Goal: Information Seeking & Learning: Find specific page/section

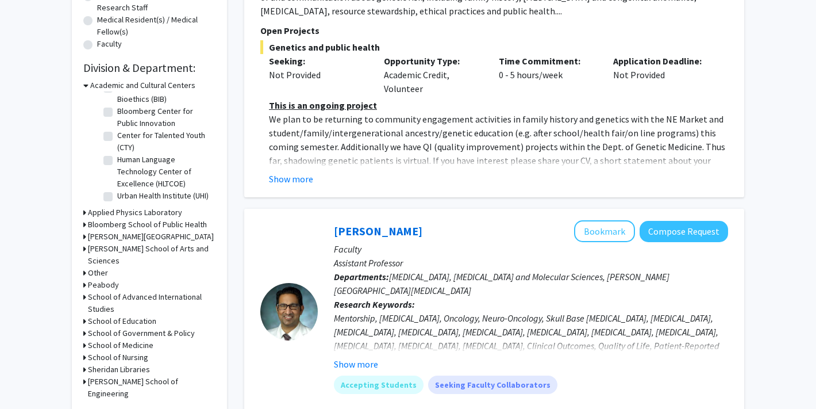
scroll to position [300, 0]
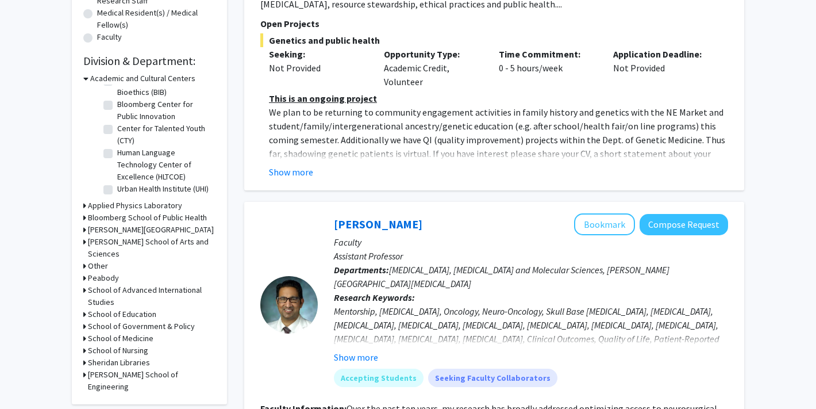
click at [145, 247] on h3 "Krieger School of Arts and Sciences" at bounding box center [152, 248] width 128 height 24
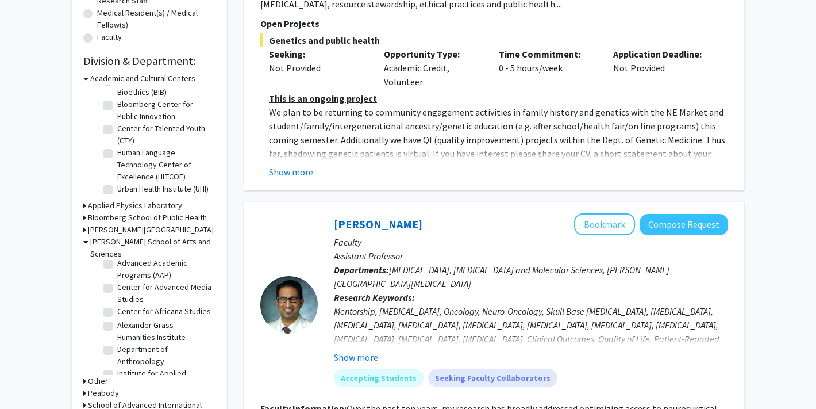
scroll to position [25, 0]
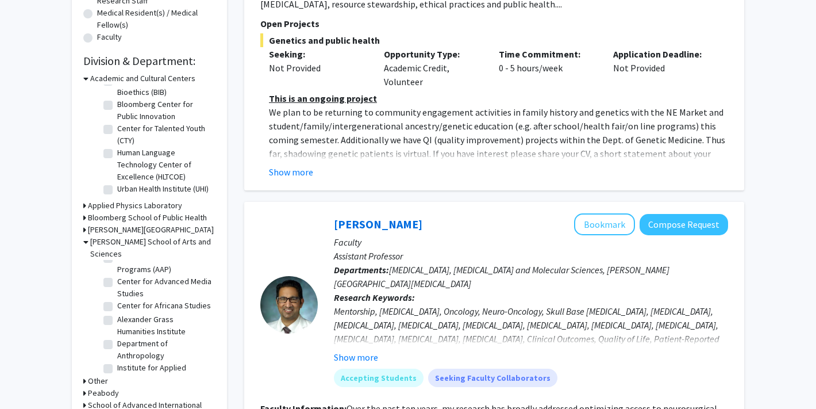
click at [117, 299] on label "Center for Africana Studies" at bounding box center [164, 305] width 94 height 12
click at [117, 299] on input "Center for Africana Studies" at bounding box center [120, 302] width 7 height 7
checkbox input "true"
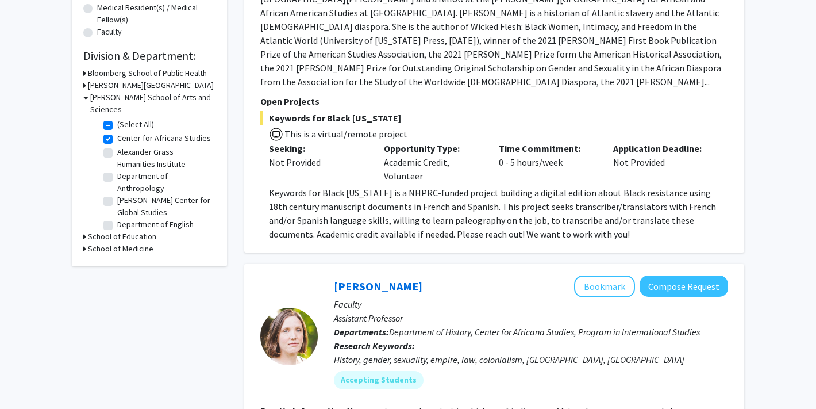
scroll to position [2, 0]
click at [117, 168] on label "Department of Anthropology" at bounding box center [164, 180] width 95 height 24
click at [117, 168] on input "Department of Anthropology" at bounding box center [120, 171] width 7 height 7
checkbox input "true"
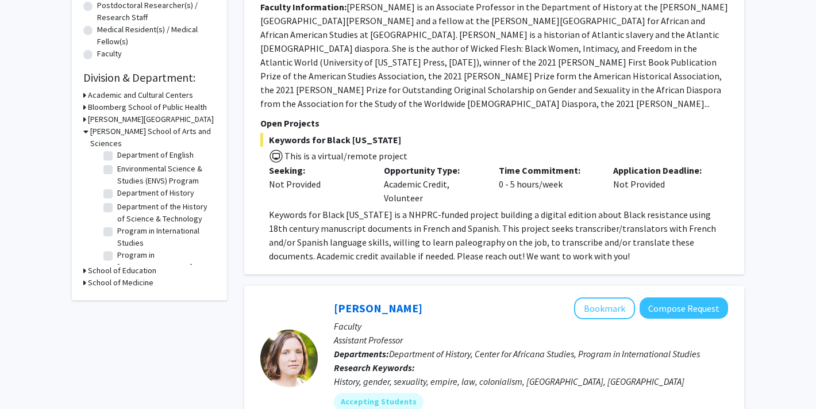
scroll to position [207, 0]
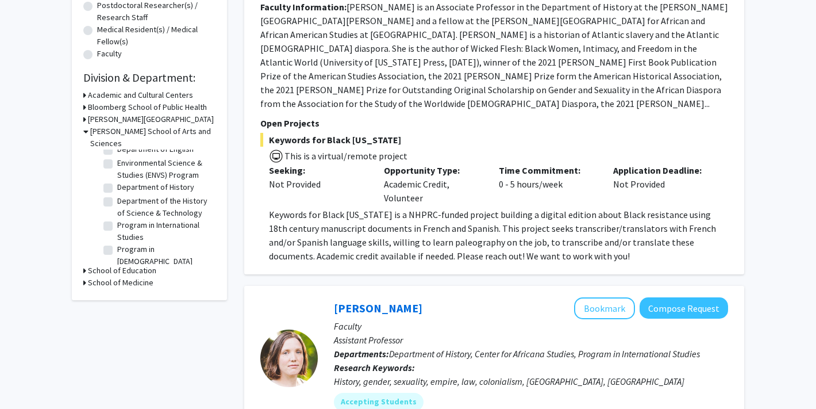
click at [117, 181] on label "Department of History" at bounding box center [155, 187] width 77 height 12
click at [117, 181] on input "Department of History" at bounding box center [120, 184] width 7 height 7
checkbox input "true"
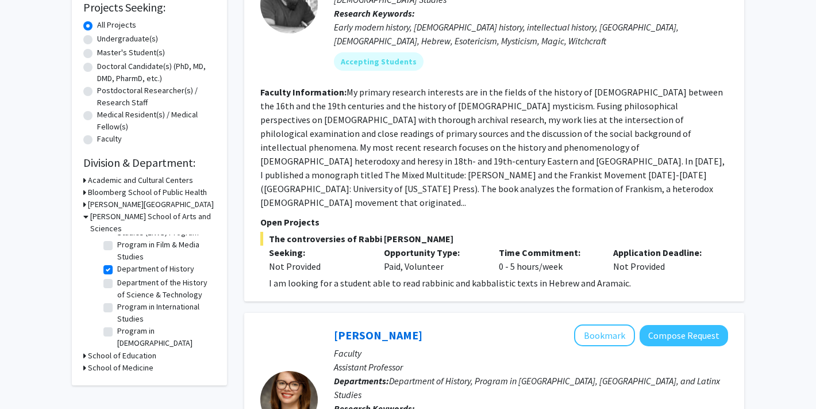
scroll to position [256, 0]
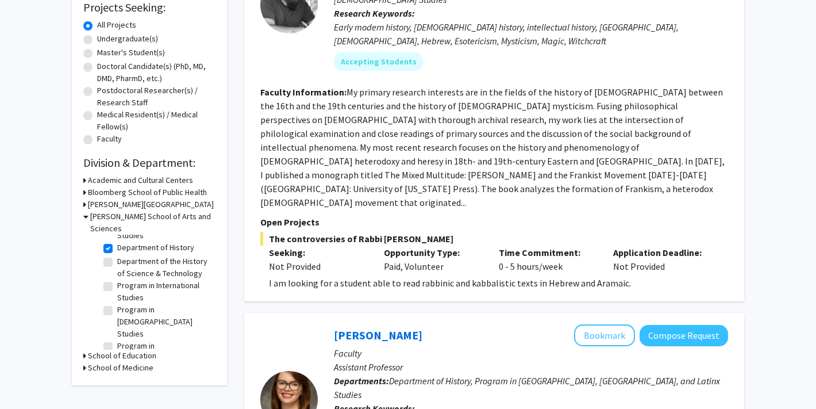
click at [117, 279] on label "Program in International Studies" at bounding box center [164, 291] width 95 height 24
click at [117, 279] on input "Program in International Studies" at bounding box center [120, 282] width 7 height 7
checkbox input "true"
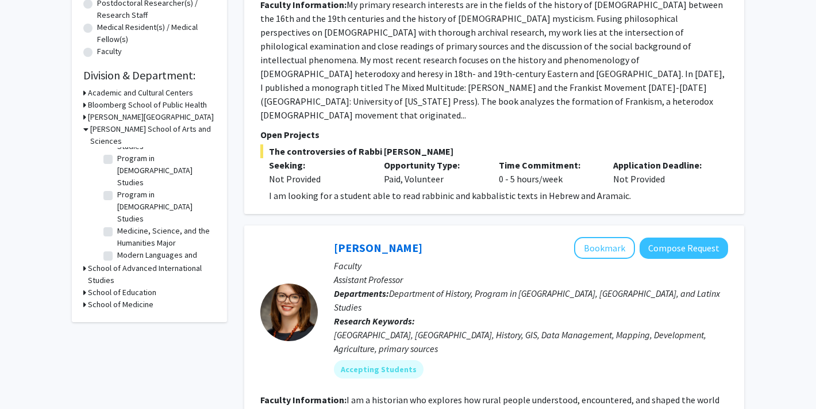
scroll to position [323, 0]
click at [117, 246] on label "Modern Languages and Literatures" at bounding box center [164, 258] width 95 height 24
click at [117, 246] on input "Modern Languages and Literatures" at bounding box center [120, 249] width 7 height 7
checkbox input "true"
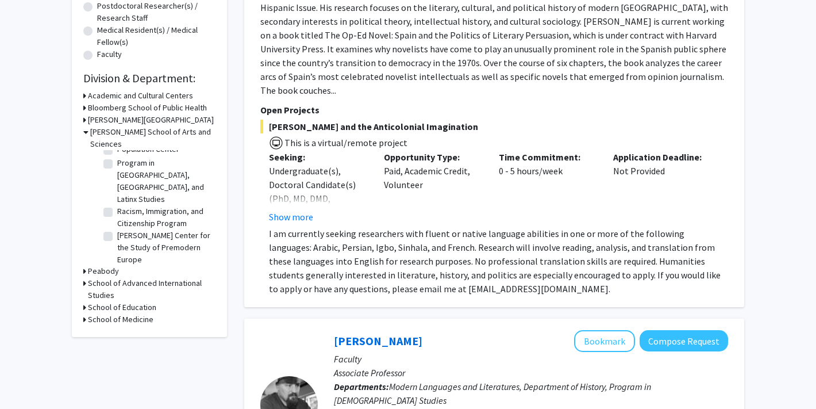
click at [117, 293] on label "Program for the Study of Women, Gender, and Sexuality" at bounding box center [164, 311] width 95 height 36
click at [117, 293] on input "Program for the Study of Women, Gender, and Sexuality" at bounding box center [120, 296] width 7 height 7
checkbox input "true"
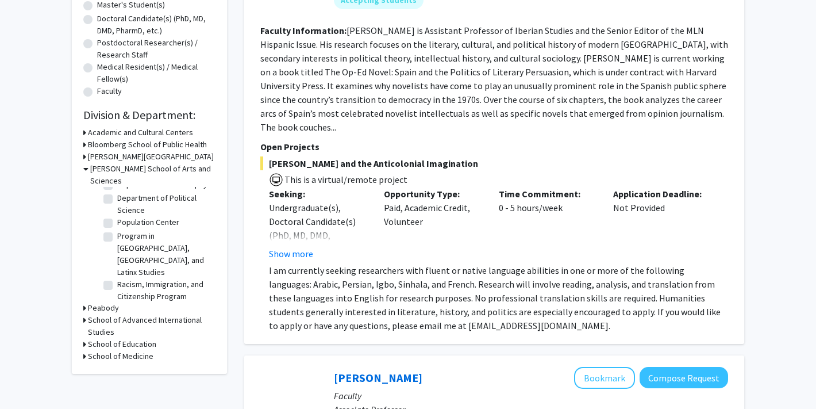
click at [117, 352] on label "Department of Sociology" at bounding box center [160, 358] width 87 height 12
click at [117, 352] on input "Department of Sociology" at bounding box center [120, 355] width 7 height 7
checkbox input "true"
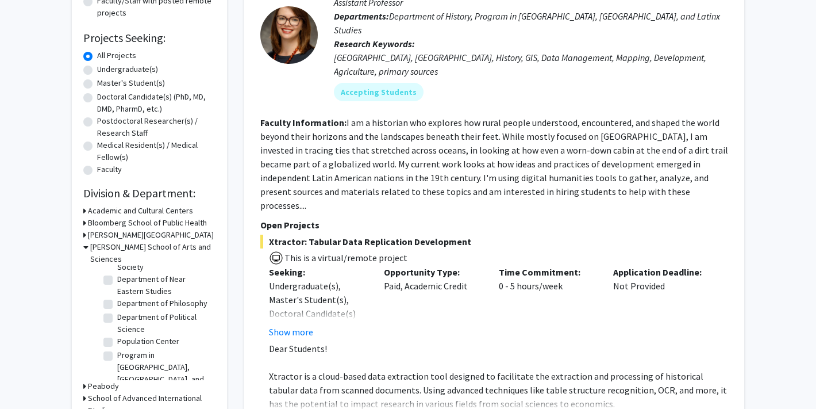
click at [117, 397] on label "Racism, Immigration, and Citizenship Program" at bounding box center [164, 409] width 95 height 24
click at [117, 397] on input "Racism, Immigration, and Citizenship Program" at bounding box center [120, 400] width 7 height 7
checkbox input "true"
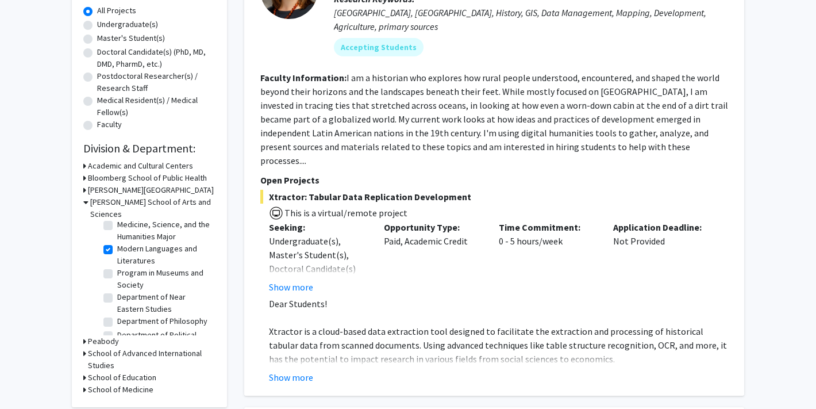
click at [117, 329] on label "Department of Political Science" at bounding box center [164, 341] width 95 height 24
click at [117, 329] on input "Department of Political Science" at bounding box center [120, 332] width 7 height 7
checkbox input "true"
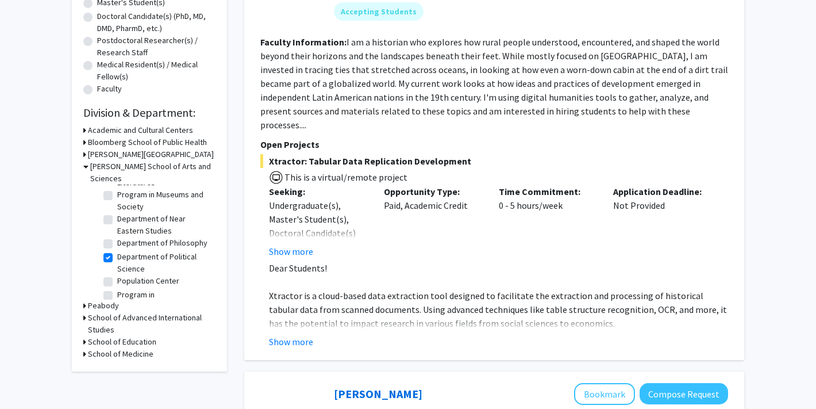
click at [117, 288] on label "Program in Latin American, Caribbean, and Latinx Studies" at bounding box center [164, 312] width 95 height 48
click at [117, 288] on input "Program in Latin American, Caribbean, and Latinx Studies" at bounding box center [120, 291] width 7 height 7
checkbox input "true"
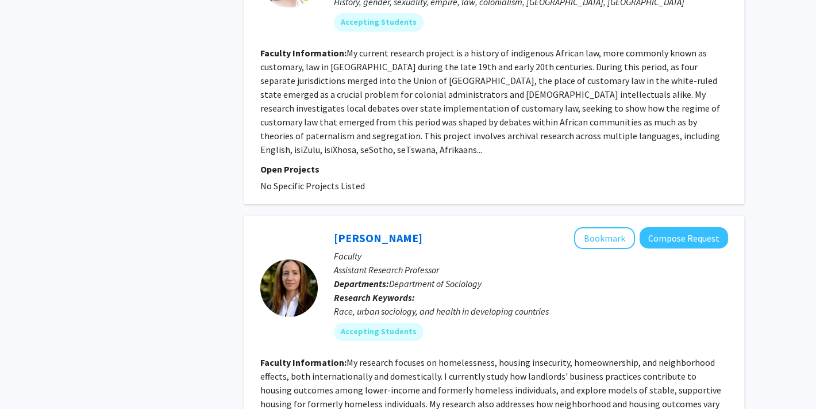
scroll to position [2572, 0]
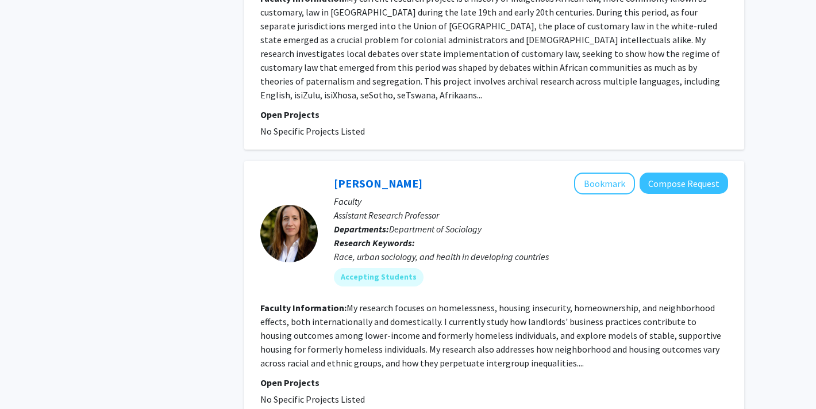
click at [524, 302] on fg-read-more "My research focuses on homelessness, housing insecurity, homeownership, and nei…" at bounding box center [490, 335] width 461 height 67
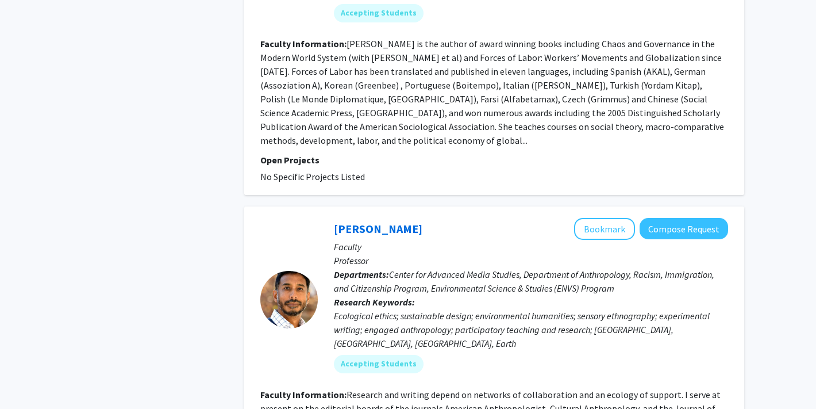
scroll to position [3453, 0]
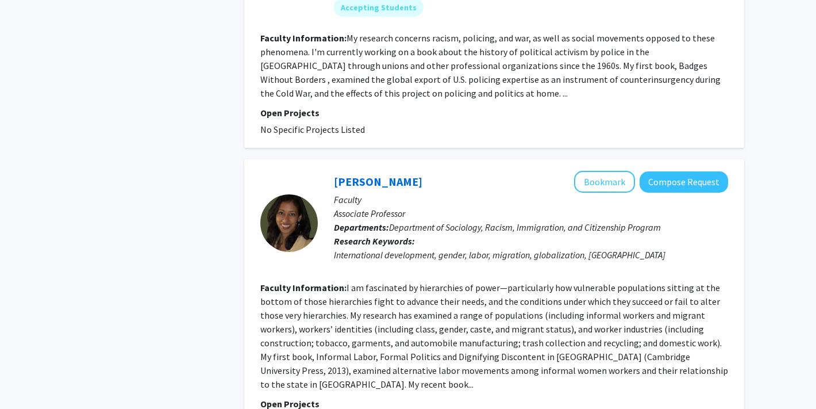
scroll to position [2701, 0]
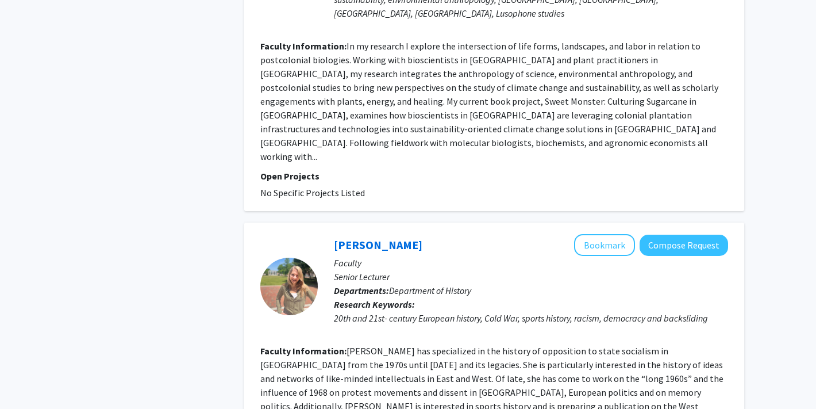
scroll to position [2582, 0]
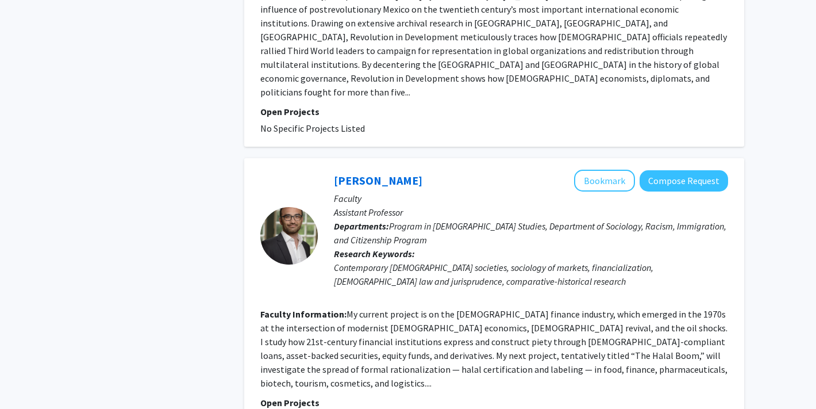
scroll to position [2772, 0]
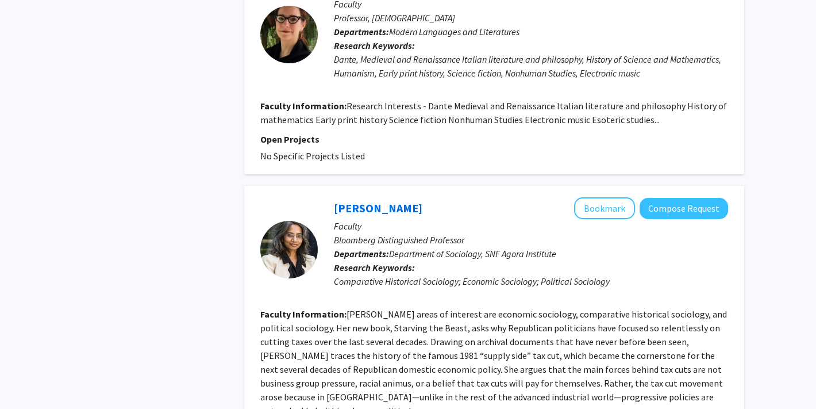
scroll to position [2551, 0]
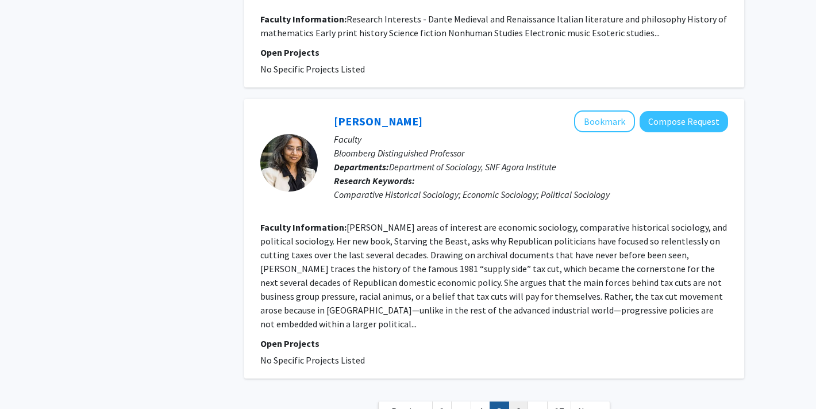
click at [516, 401] on link "6" at bounding box center [519, 411] width 20 height 20
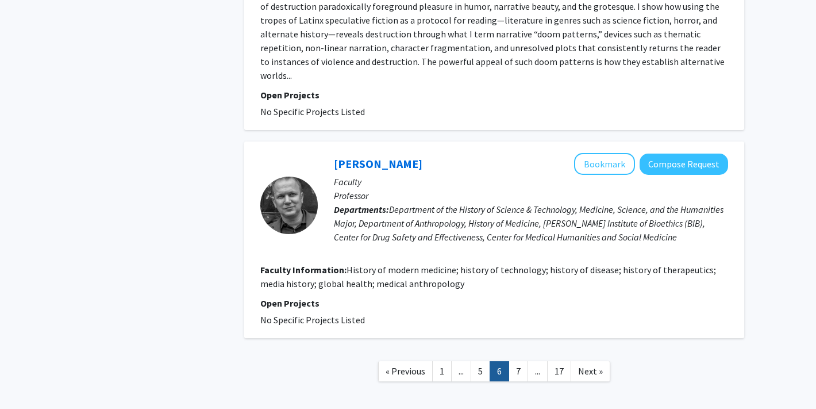
scroll to position [2393, 0]
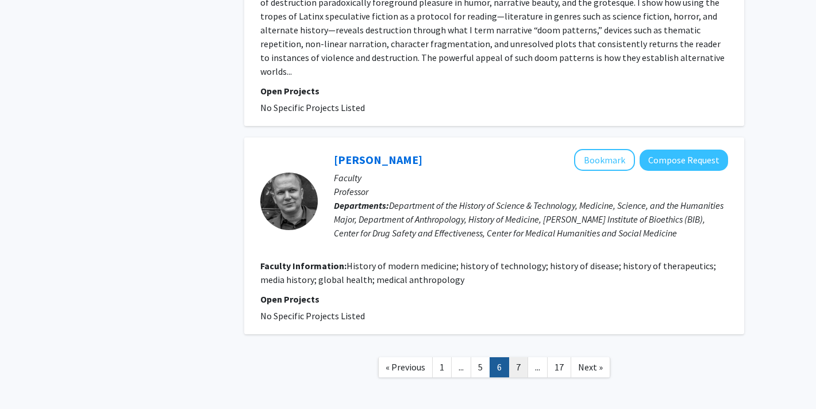
click at [517, 357] on link "7" at bounding box center [519, 367] width 20 height 20
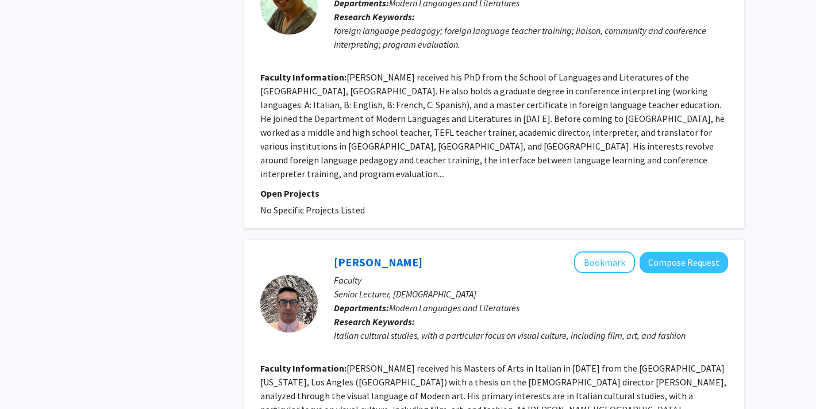
scroll to position [2657, 0]
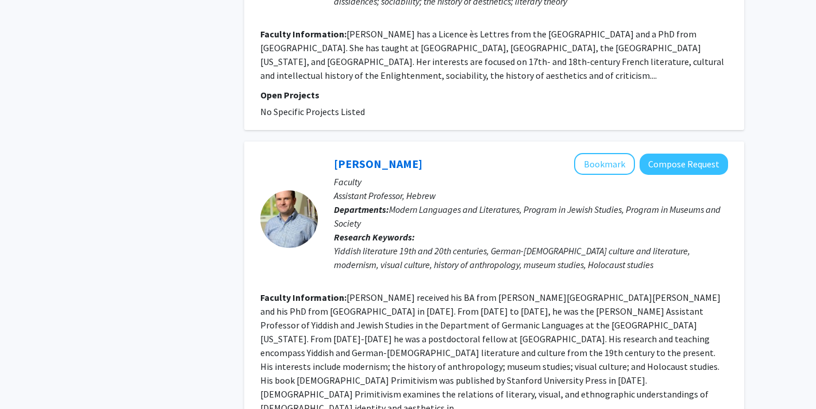
scroll to position [2672, 0]
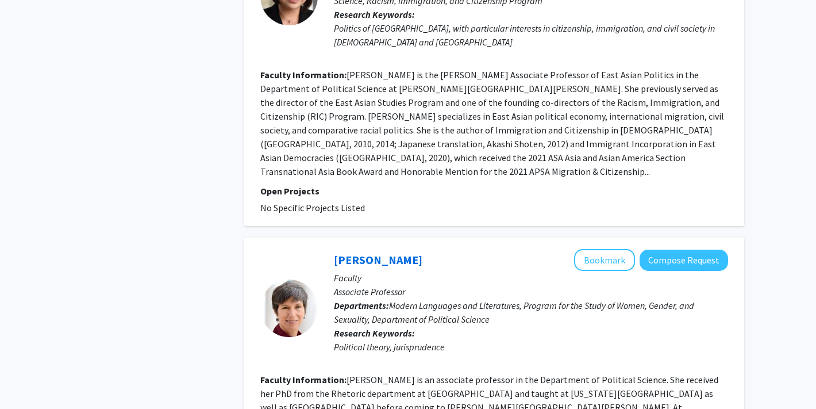
scroll to position [2758, 0]
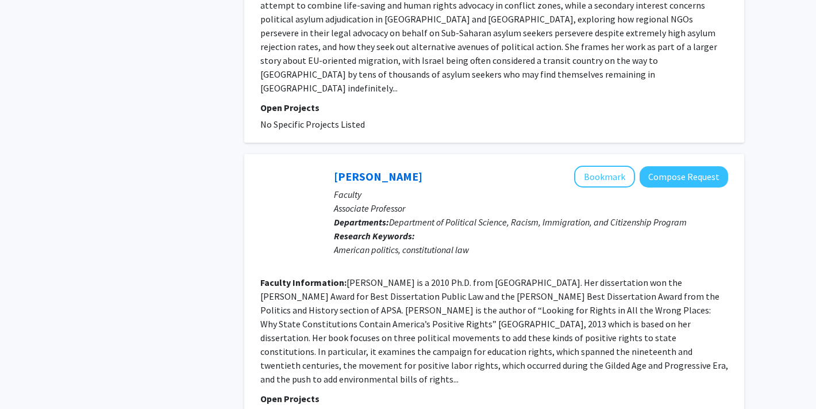
scroll to position [2620, 0]
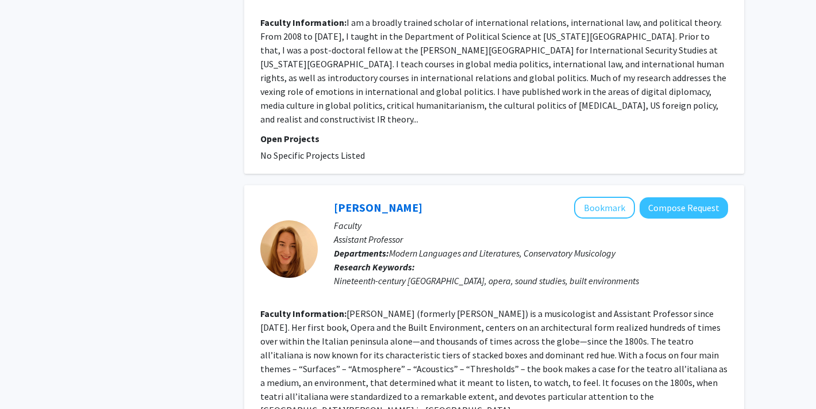
scroll to position [1136, 0]
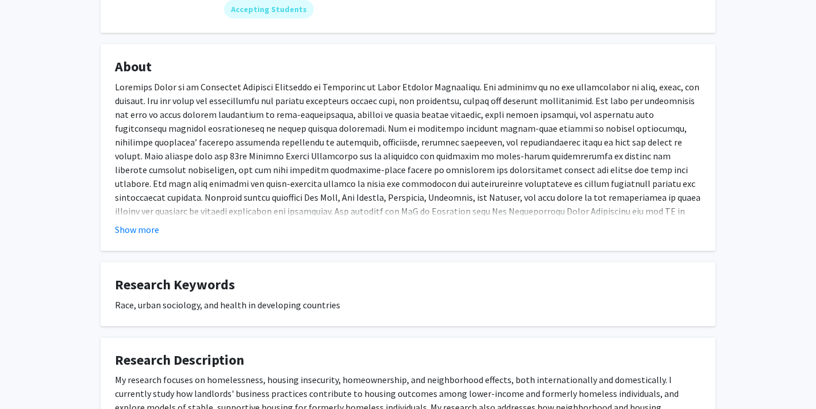
scroll to position [165, 0]
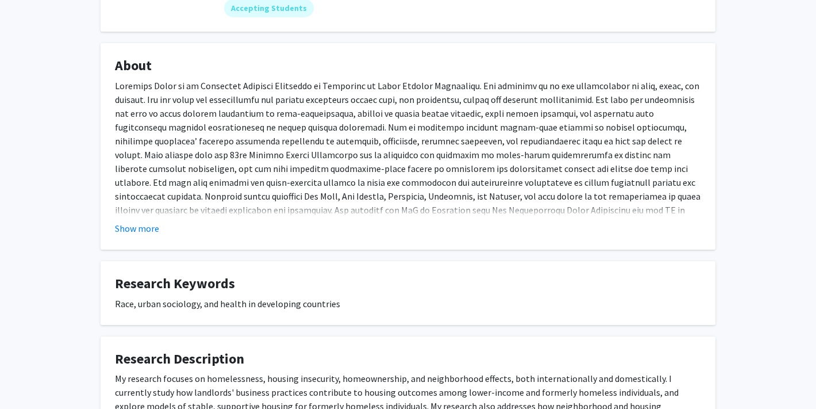
click at [176, 221] on fg-read-more "Show more" at bounding box center [408, 157] width 586 height 156
click at [150, 218] on fg-read-more "Show more" at bounding box center [408, 157] width 586 height 156
click at [149, 232] on button "Show more" at bounding box center [137, 228] width 44 height 14
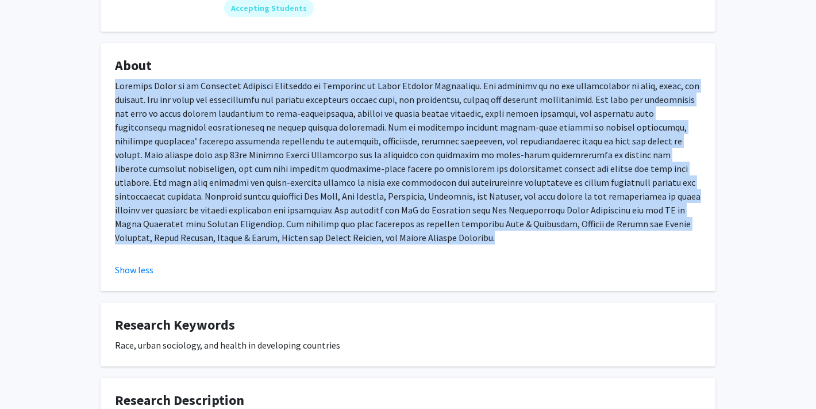
drag, startPoint x: 117, startPoint y: 86, endPoint x: 230, endPoint y: 242, distance: 192.5
click at [230, 242] on div at bounding box center [408, 168] width 586 height 179
copy div "Loremips Dolor si am Consectet Adipisci Elitseddo ei Temporinc ut Labor Etdolor…"
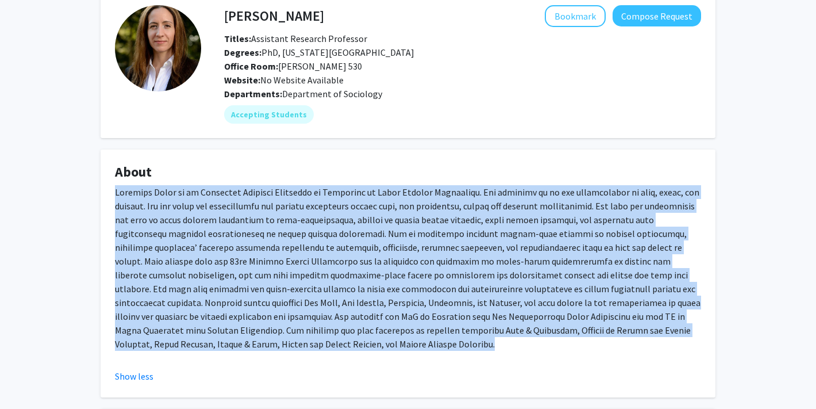
scroll to position [0, 0]
